Goal: Task Accomplishment & Management: Manage account settings

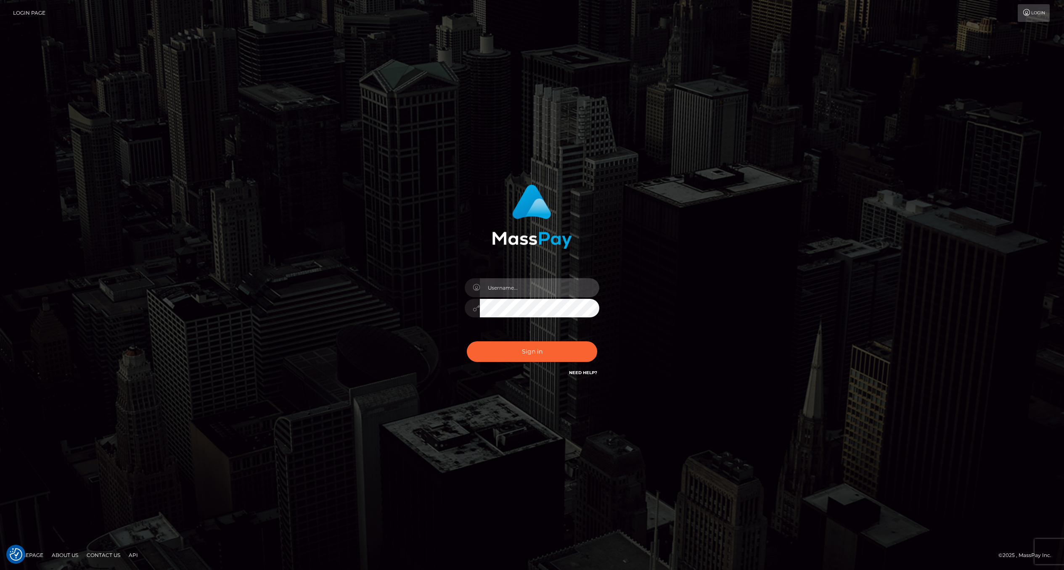
click at [530, 288] on input "text" at bounding box center [539, 287] width 119 height 19
type input "ashbil"
click at [520, 359] on button "Sign in" at bounding box center [532, 352] width 130 height 21
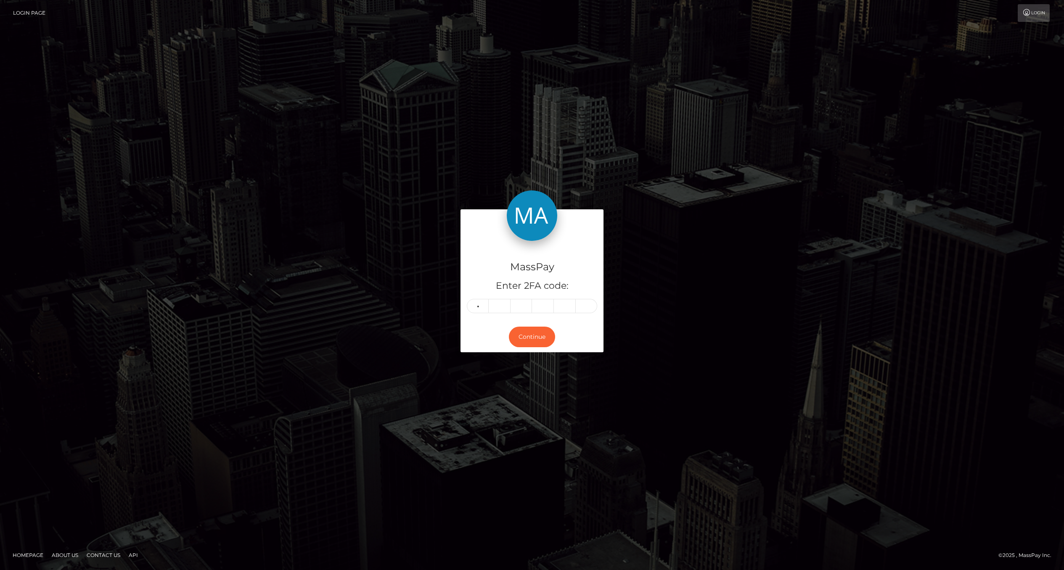
type input "8"
type input "1"
type input "5"
type input "2"
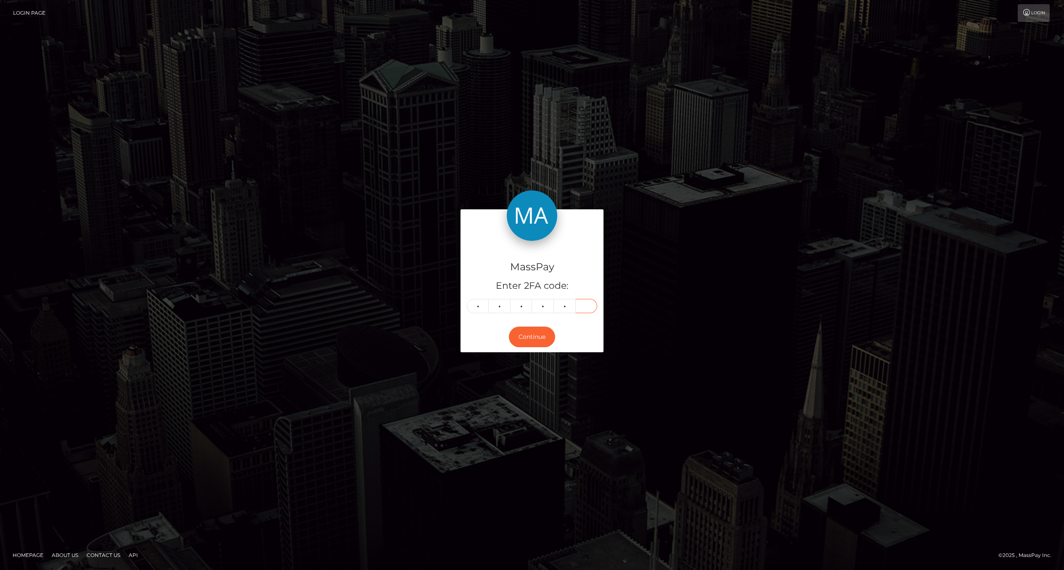
type input "5"
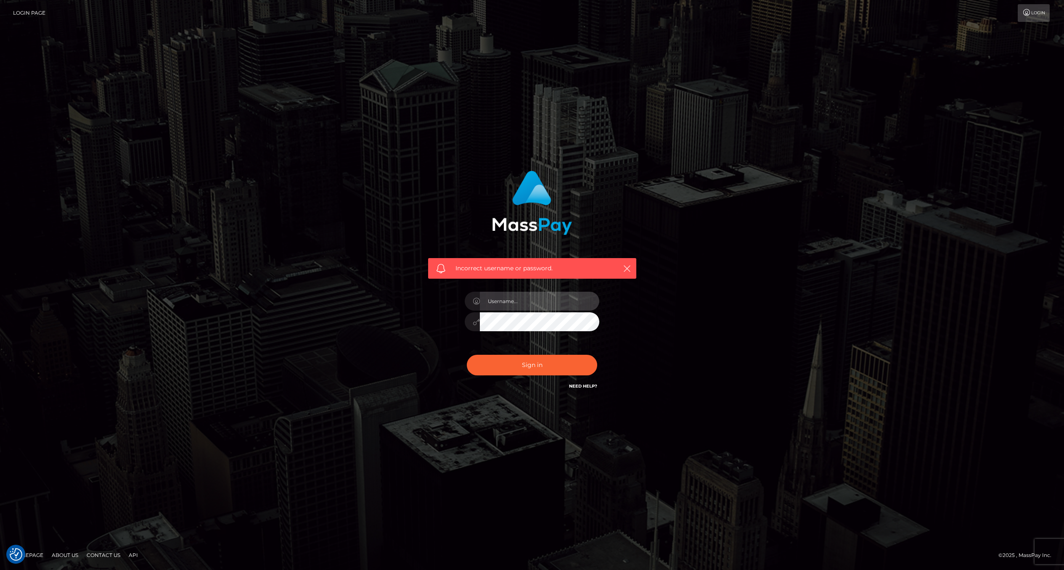
click at [525, 307] on input "text" at bounding box center [539, 301] width 119 height 19
type input "ashbil"
click at [527, 368] on button "Sign in" at bounding box center [532, 365] width 130 height 21
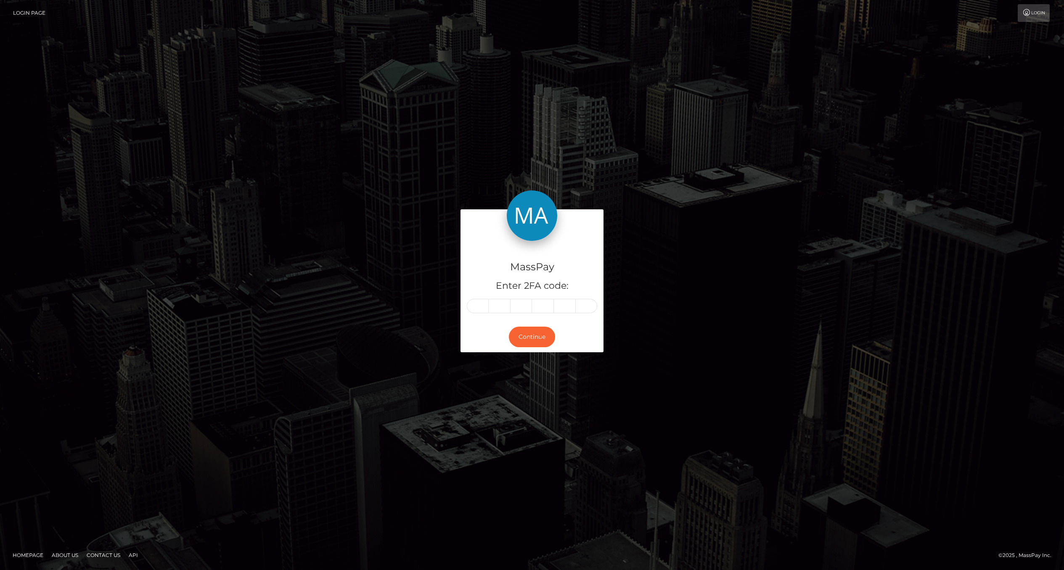
click at [481, 305] on input "text" at bounding box center [478, 306] width 22 height 14
type input "8"
type input "5"
type input "0"
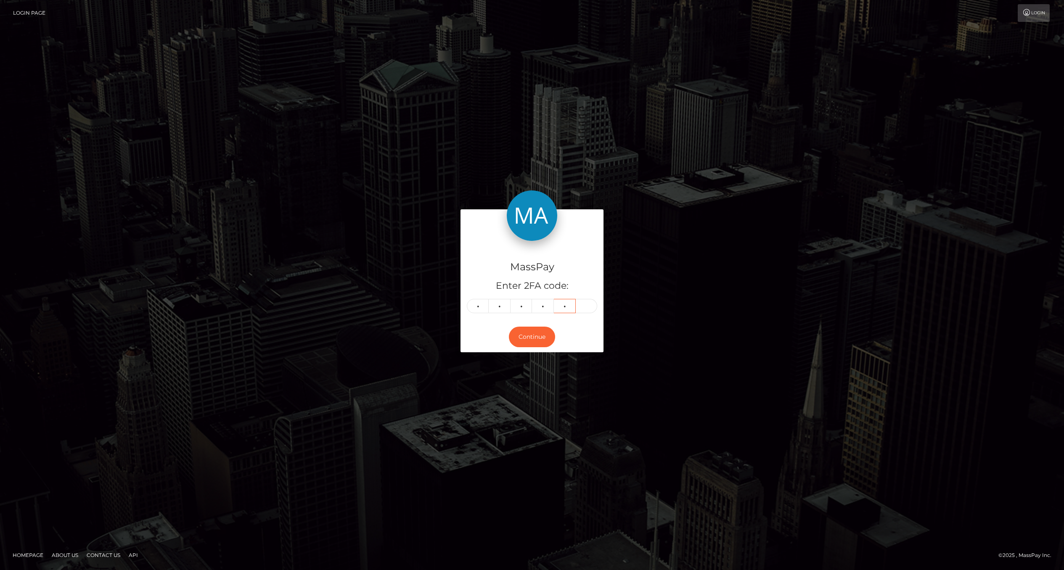
type input "2"
type input "6"
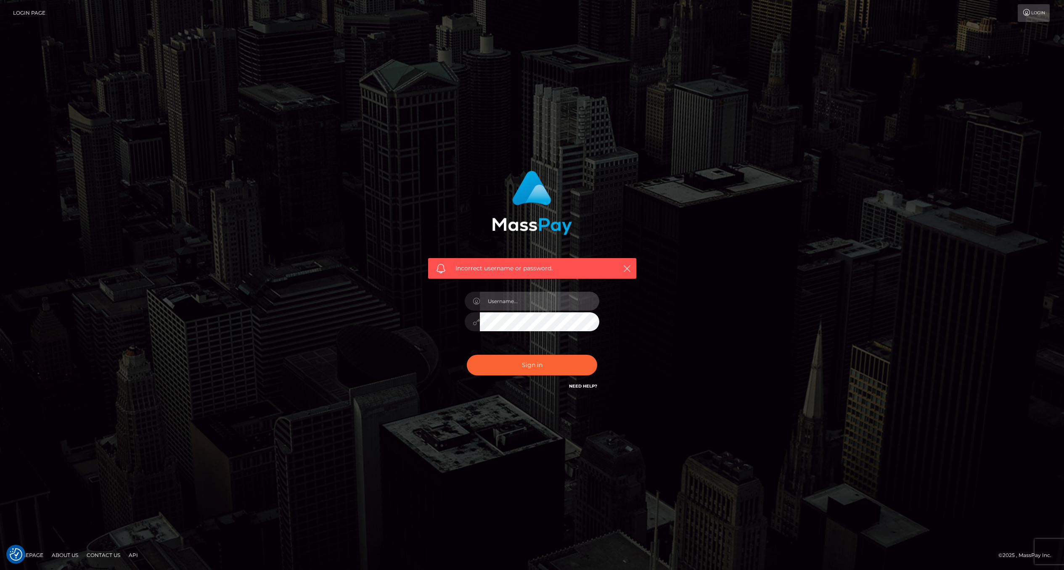
click at [500, 305] on input "text" at bounding box center [539, 301] width 119 height 19
type input "ashbil"
click at [514, 366] on button "Sign in" at bounding box center [532, 365] width 130 height 21
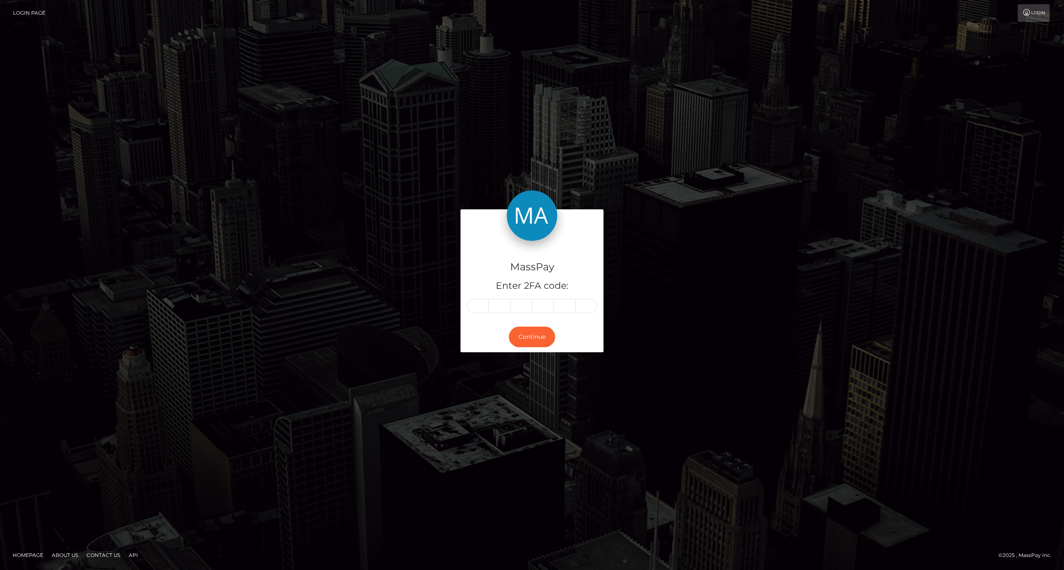
click at [472, 305] on input "text" at bounding box center [478, 306] width 22 height 14
type input "1"
type input "8"
type input "5"
type input "1"
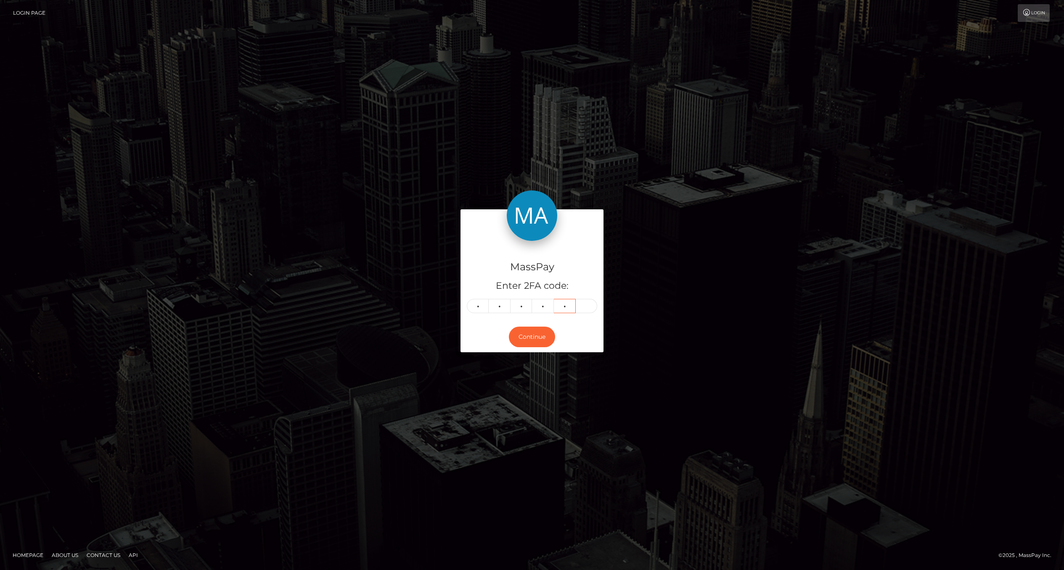
type input "7"
type input "0"
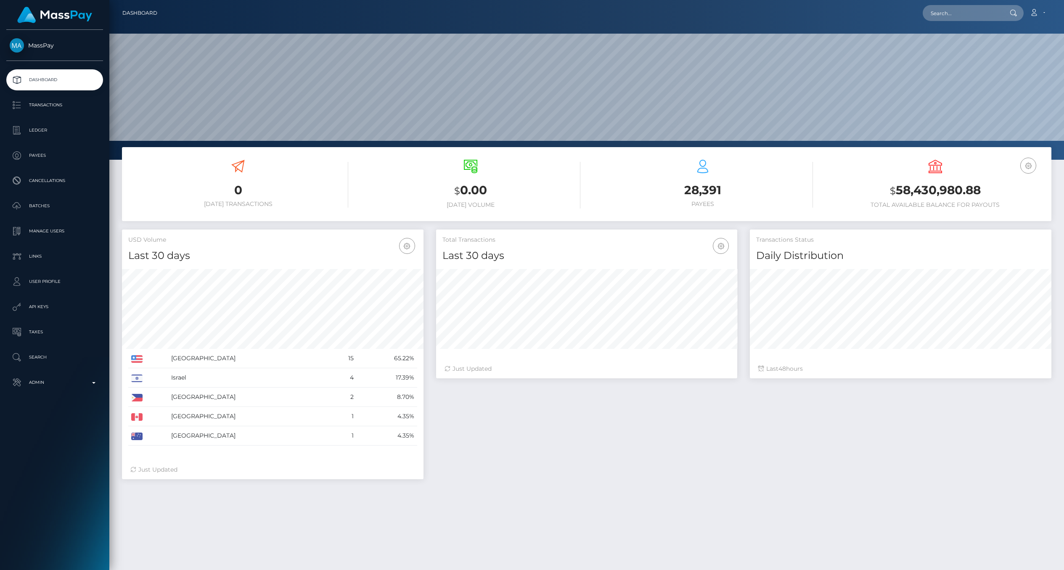
scroll to position [149, 301]
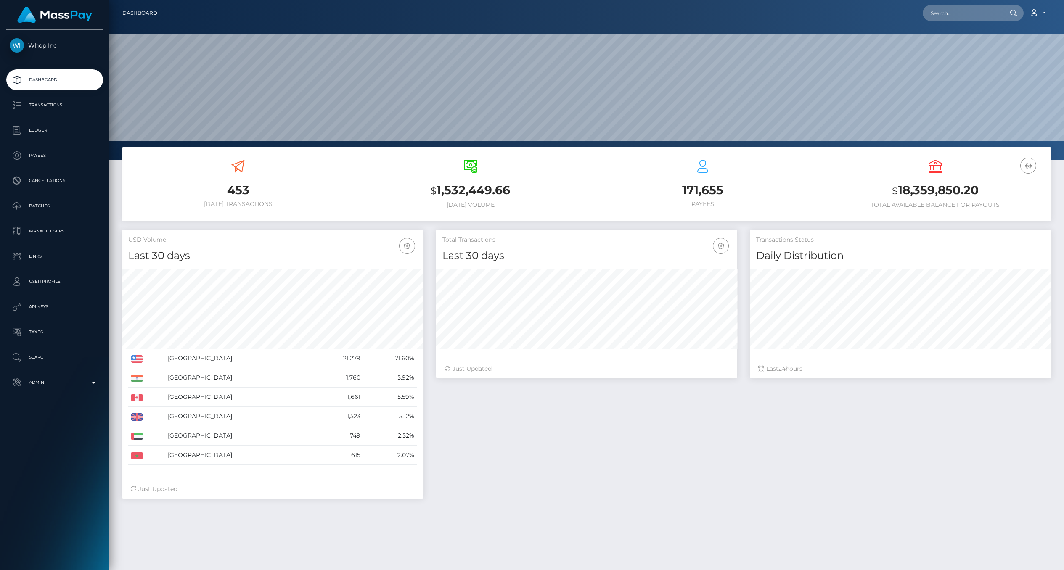
scroll to position [149, 301]
click at [55, 130] on p "Ledger" at bounding box center [55, 130] width 90 height 13
